Goal: Navigation & Orientation: Find specific page/section

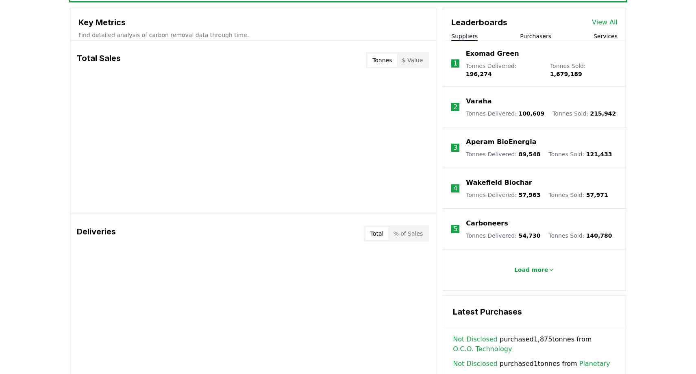
scroll to position [291, 0]
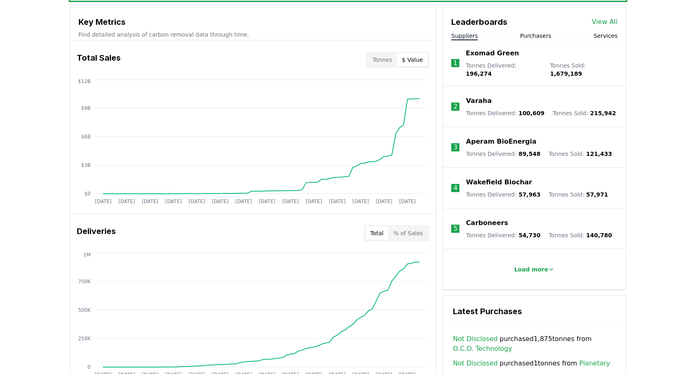
click at [413, 62] on button "$ Value" at bounding box center [412, 59] width 31 height 13
